Goal: Navigation & Orientation: Find specific page/section

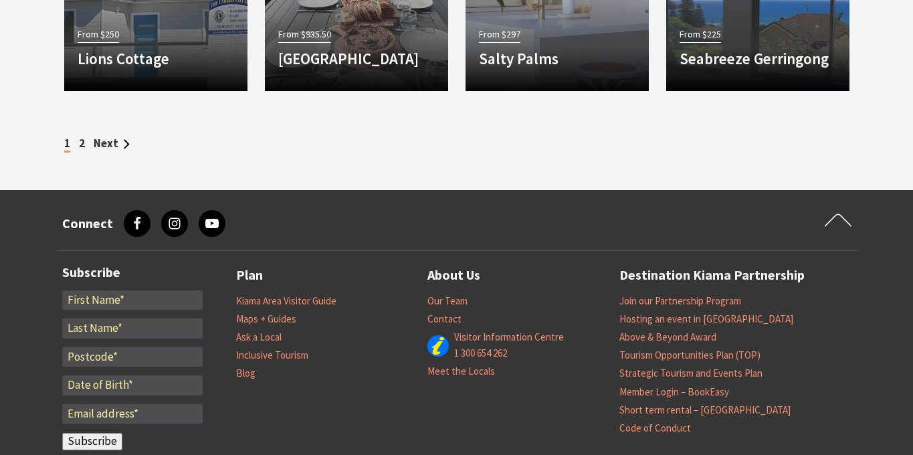
scroll to position [1609, 0]
